Goal: Information Seeking & Learning: Learn about a topic

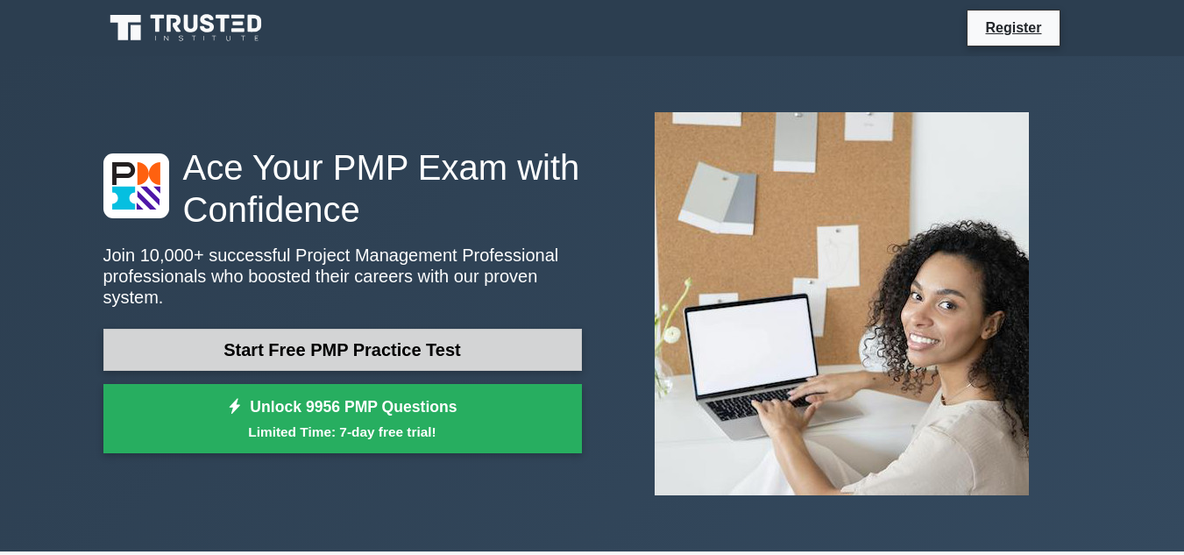
click at [359, 349] on link "Start Free PMP Practice Test" at bounding box center [342, 350] width 478 height 42
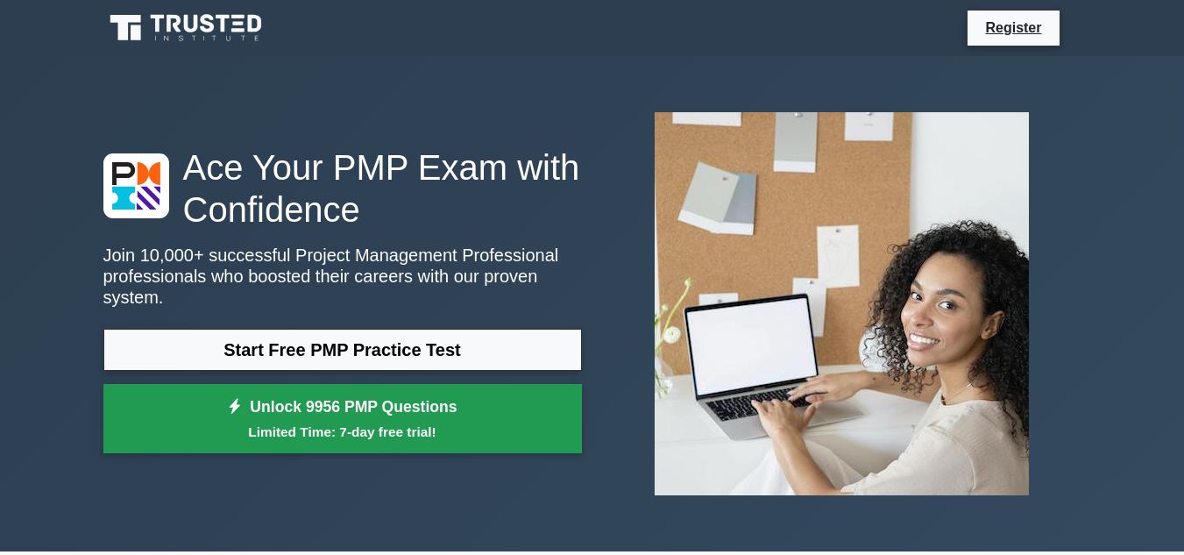
click at [559, 427] on small "Limited Time: 7-day free trial!" at bounding box center [342, 431] width 435 height 20
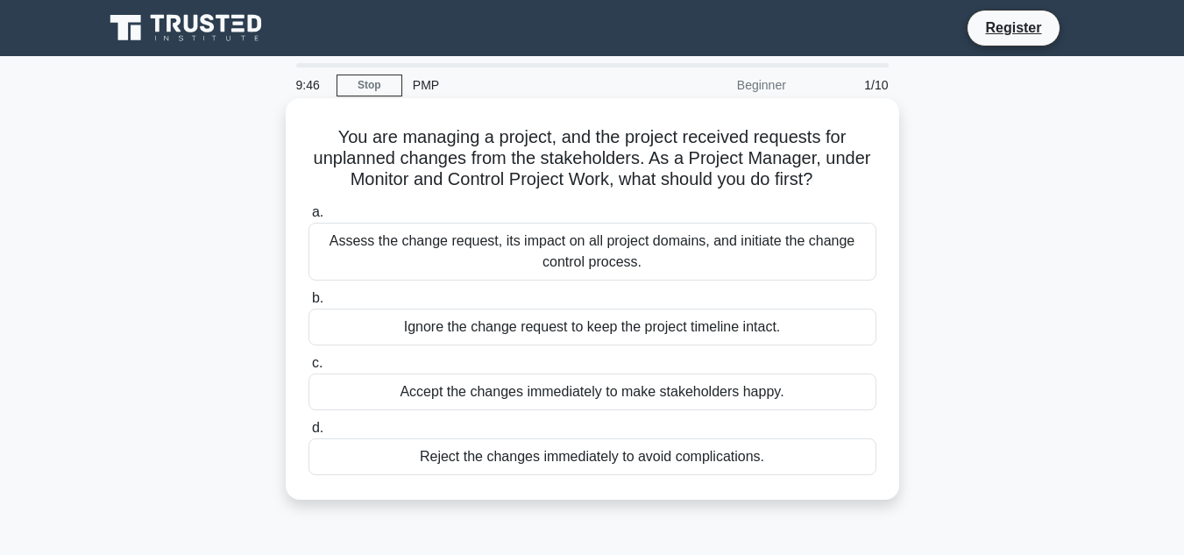
click at [420, 244] on div "Assess the change request, its impact on all project domains, and initiate the …" at bounding box center [592, 252] width 568 height 58
click at [308, 218] on input "a. Assess the change request, its impact on all project domains, and initiate t…" at bounding box center [308, 212] width 0 height 11
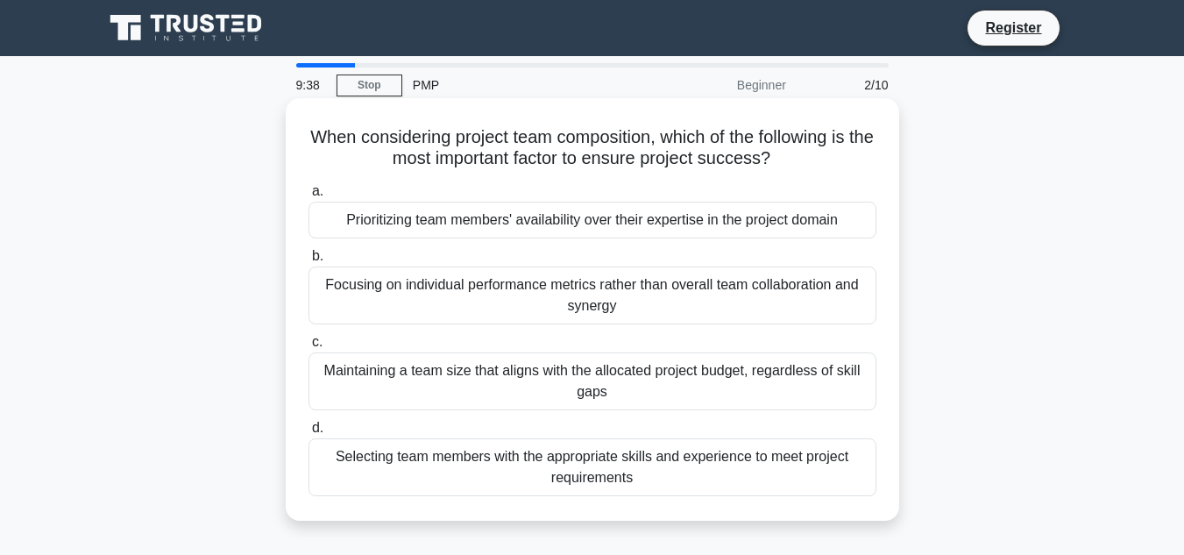
click at [429, 229] on div "Prioritizing team members' availability over their expertise in the project dom…" at bounding box center [592, 219] width 568 height 37
click at [308, 197] on input "a. Prioritizing team members' availability over their expertise in the project …" at bounding box center [308, 191] width 0 height 11
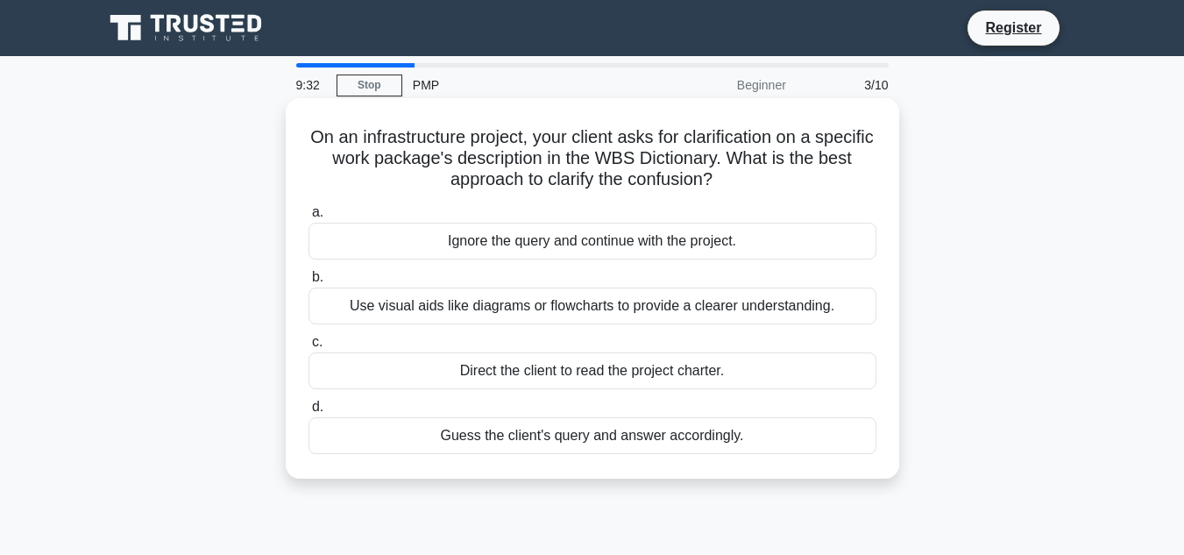
click at [427, 308] on div "Use visual aids like diagrams or flowcharts to provide a clearer understanding." at bounding box center [592, 305] width 568 height 37
click at [308, 283] on input "b. Use visual aids like diagrams or flowcharts to provide a clearer understandi…" at bounding box center [308, 277] width 0 height 11
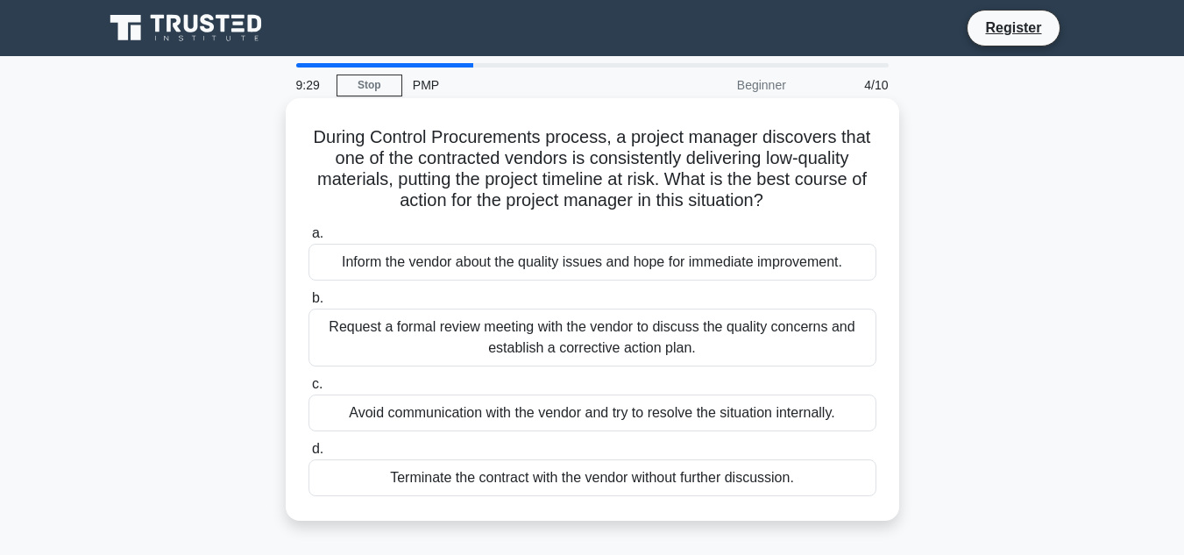
click at [407, 262] on div "Inform the vendor about the quality issues and hope for immediate improvement." at bounding box center [592, 262] width 568 height 37
click at [308, 239] on input "a. Inform the vendor about the quality issues and hope for immediate improvemen…" at bounding box center [308, 233] width 0 height 11
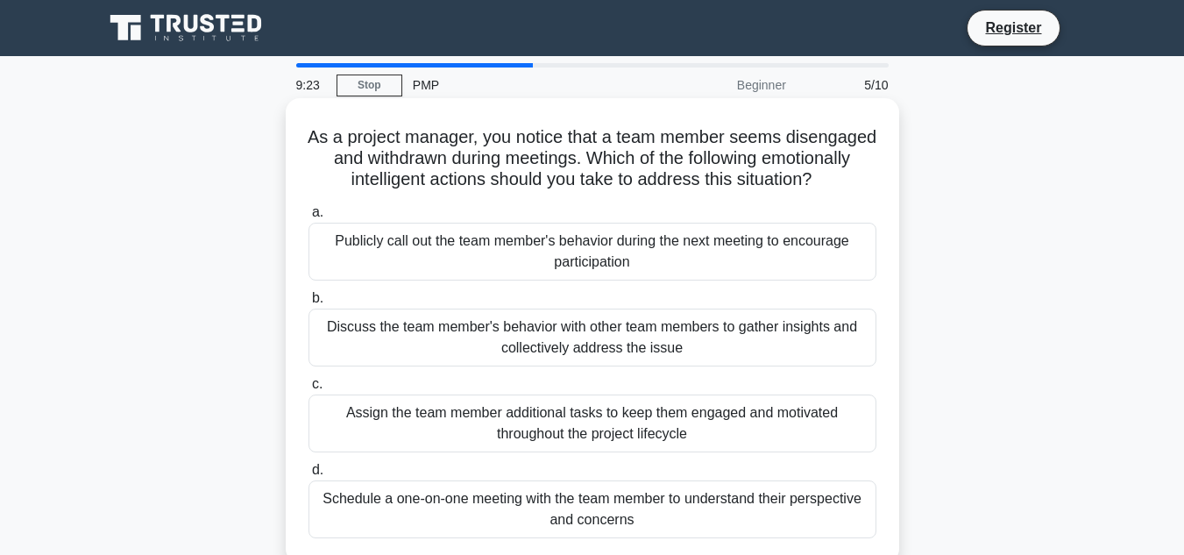
click at [394, 355] on div "Discuss the team member's behavior with other team members to gather insights a…" at bounding box center [592, 337] width 568 height 58
click at [308, 304] on input "b. Discuss the team member's behavior with other team members to gather insight…" at bounding box center [308, 298] width 0 height 11
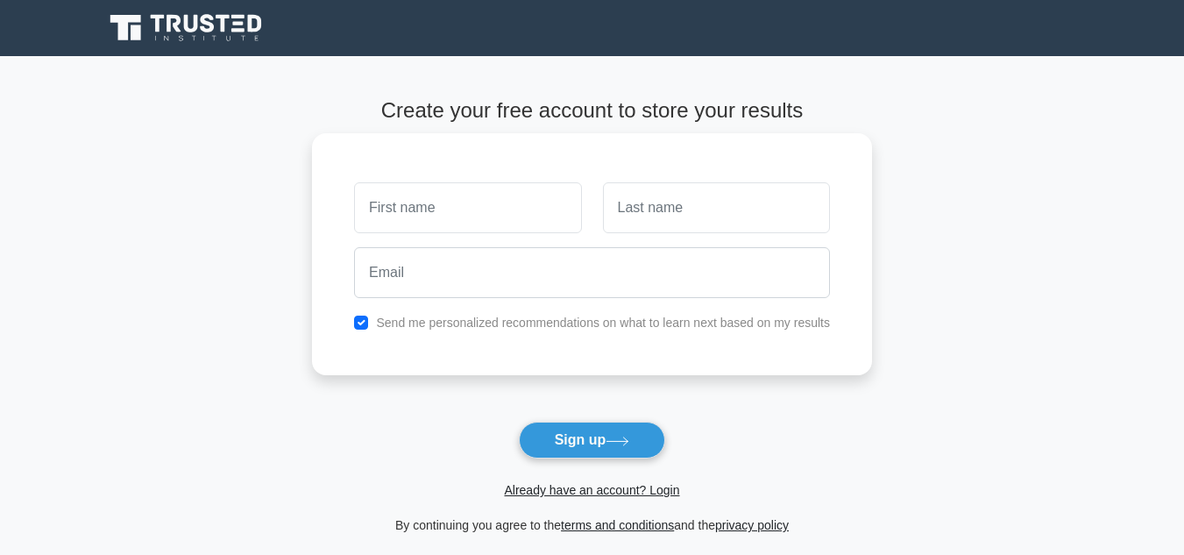
click at [413, 208] on input "text" at bounding box center [467, 207] width 227 height 51
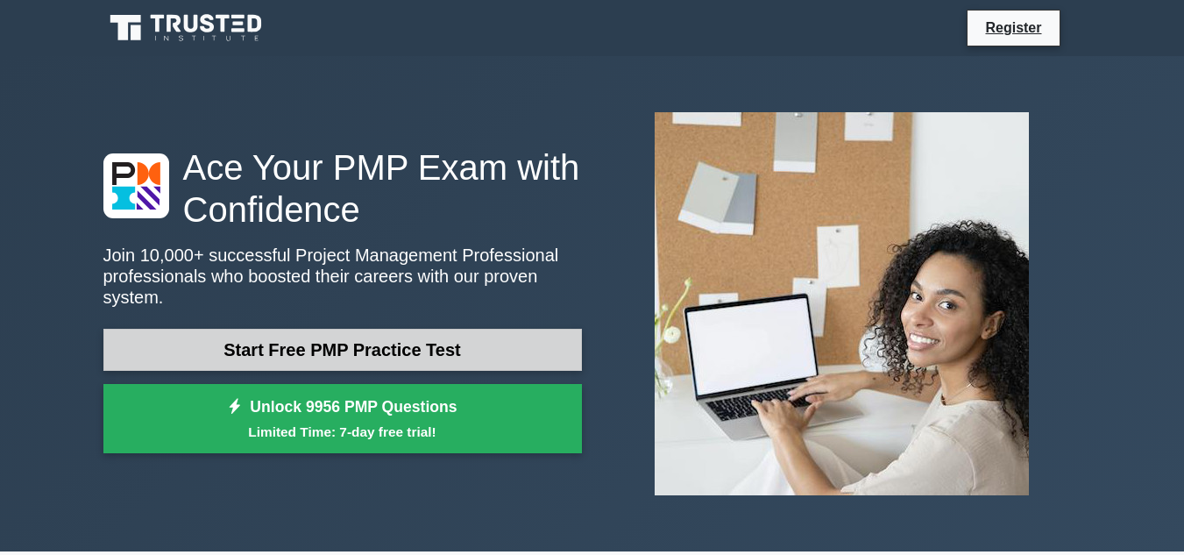
click at [330, 329] on link "Start Free PMP Practice Test" at bounding box center [342, 350] width 478 height 42
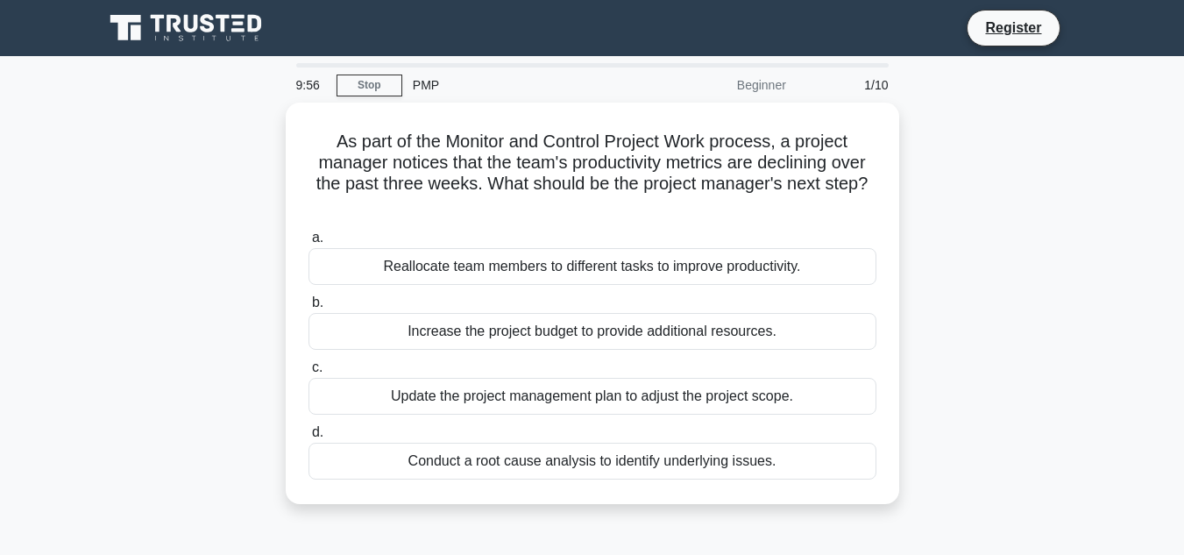
click at [771, 89] on div "Beginner" at bounding box center [719, 84] width 153 height 35
click at [758, 88] on div "Beginner" at bounding box center [719, 84] width 153 height 35
